Goal: Find contact information: Find contact information

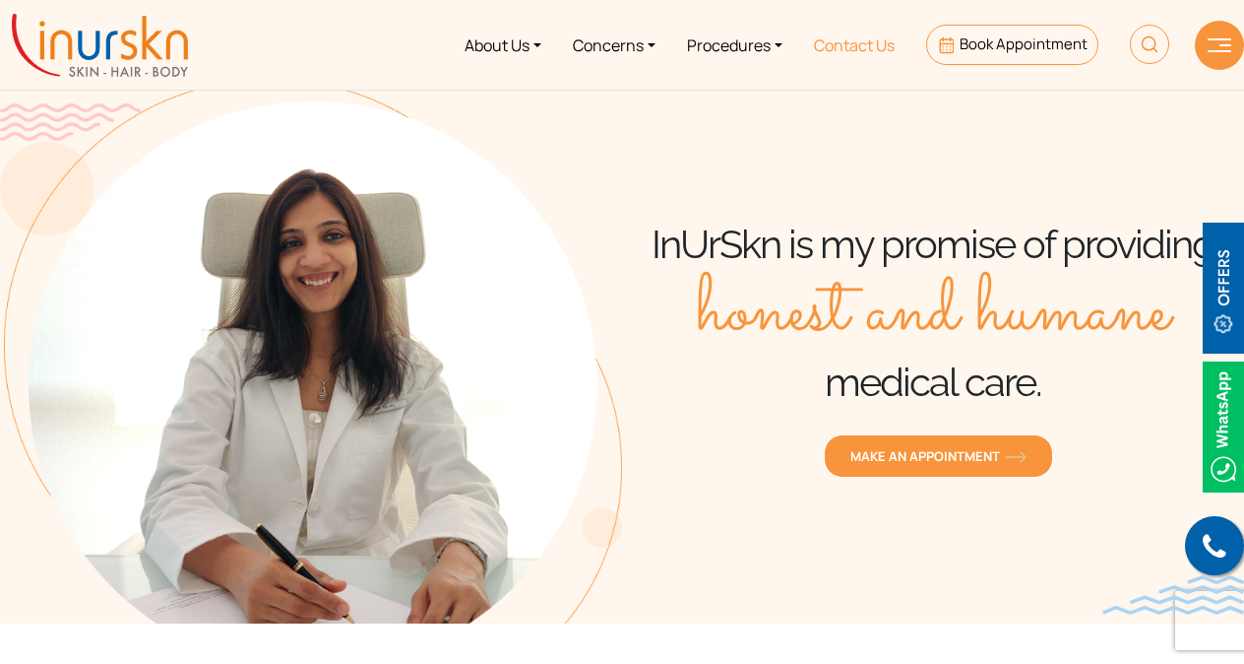
click at [839, 36] on link "Contact Us" at bounding box center [854, 45] width 112 height 74
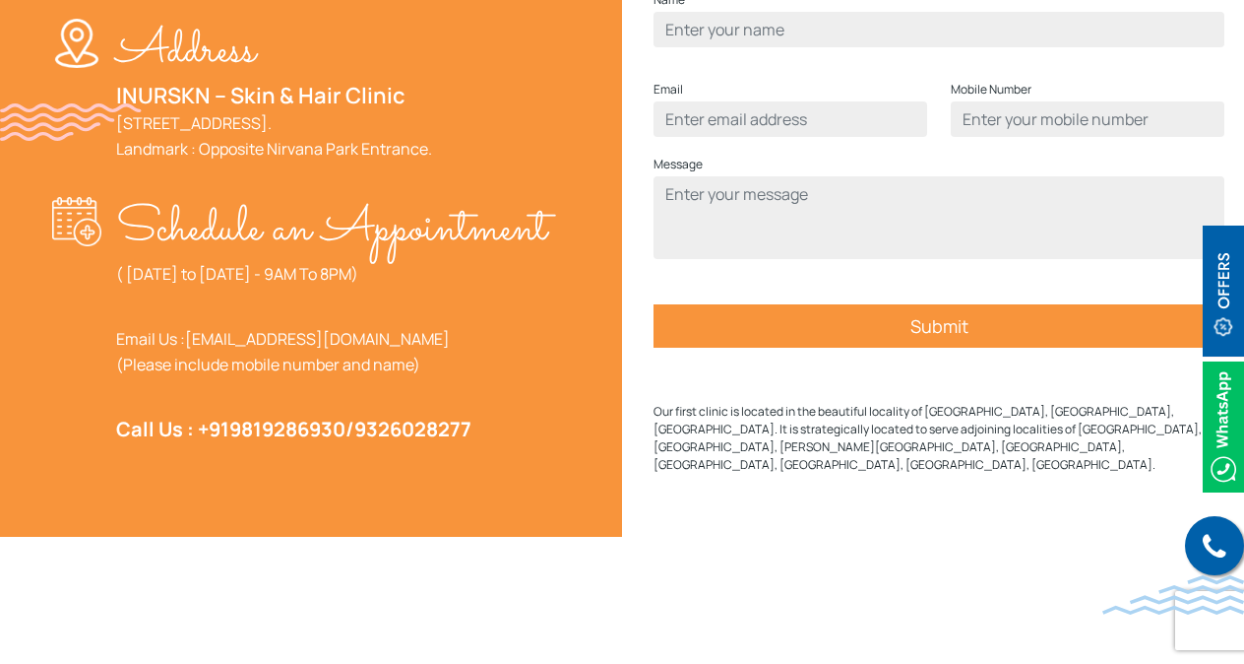
scroll to position [788, 0]
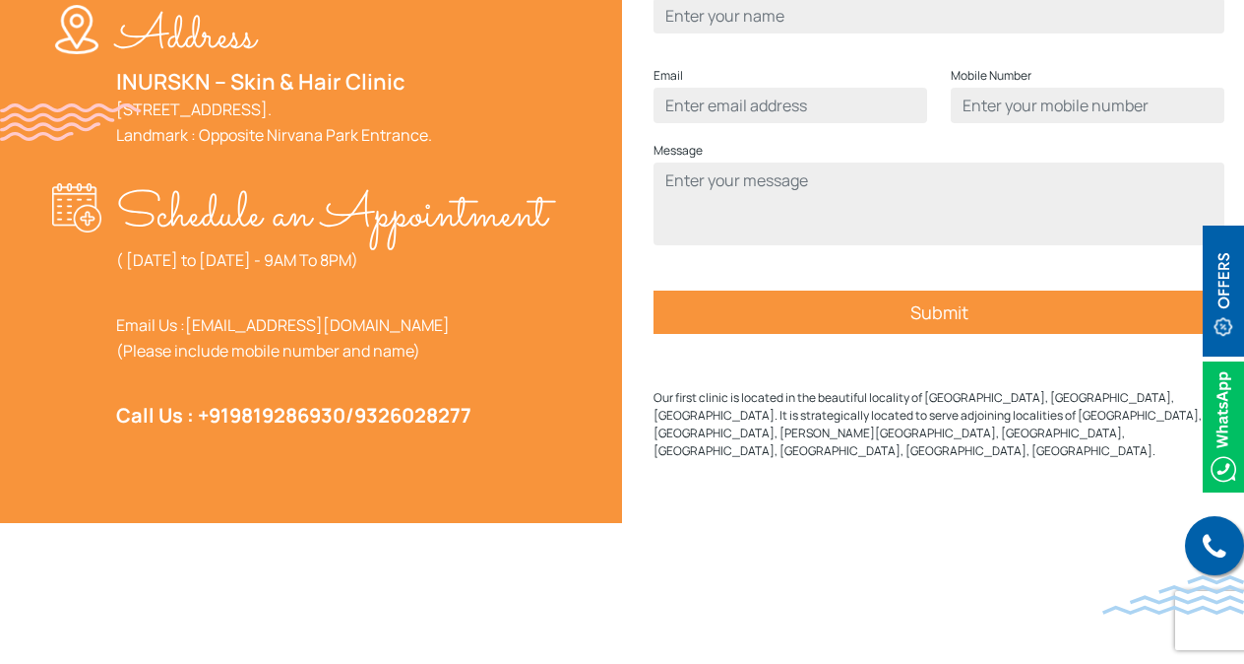
drag, startPoint x: 279, startPoint y: 310, endPoint x: 392, endPoint y: 313, distance: 113.2
click at [392, 273] on p "( Monday to Saturday - 9AM To 8PM)" at bounding box center [331, 260] width 431 height 26
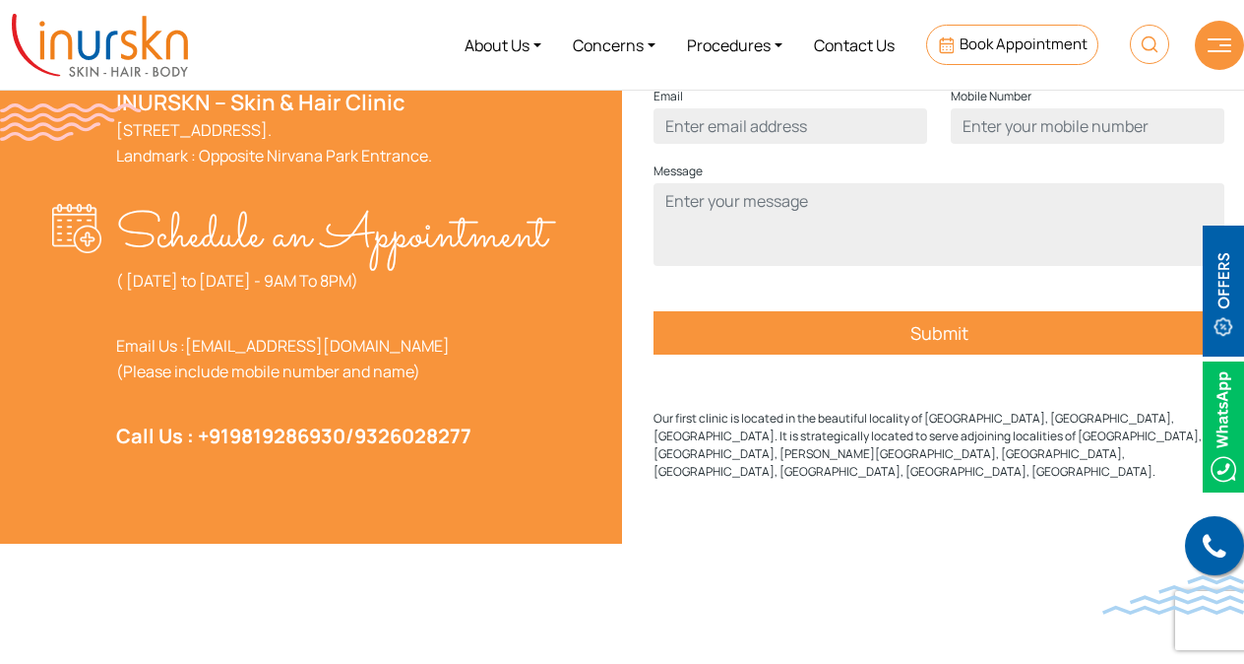
scroll to position [689, 0]
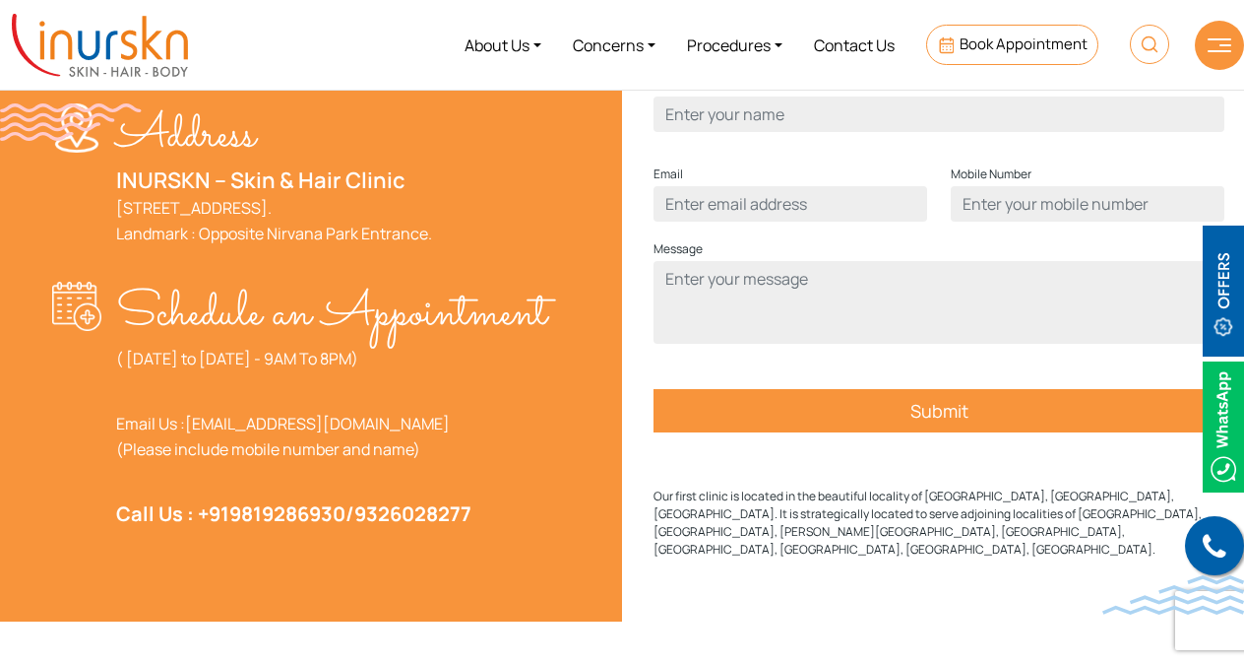
click at [467, 371] on p "( Monday to Saturday - 9AM To 8PM)" at bounding box center [331, 359] width 431 height 26
drag, startPoint x: 279, startPoint y: 413, endPoint x: 364, endPoint y: 413, distance: 85.6
click at [364, 371] on p "( Monday to Saturday - 9AM To 8PM)" at bounding box center [331, 359] width 431 height 26
drag, startPoint x: 364, startPoint y: 413, endPoint x: 436, endPoint y: 429, distance: 73.6
click at [436, 429] on div "Schedule an Appointment ( Monday to Saturday - 9AM To 8PM) Email Us : help@inur…" at bounding box center [331, 412] width 431 height 261
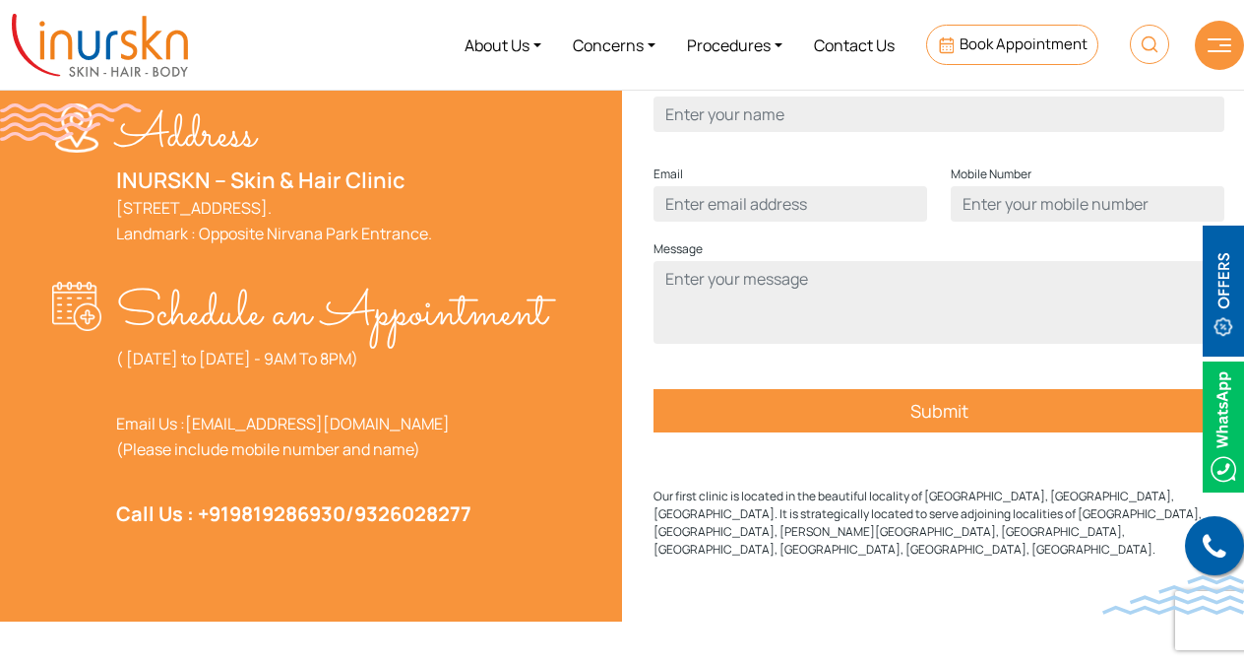
drag, startPoint x: 284, startPoint y: 411, endPoint x: 370, endPoint y: 412, distance: 86.7
click at [370, 371] on p "( Monday to Saturday - 9AM To 8PM)" at bounding box center [331, 359] width 431 height 26
drag, startPoint x: 370, startPoint y: 412, endPoint x: 354, endPoint y: 448, distance: 38.8
click at [354, 448] on div "Schedule an Appointment ( Monday to Saturday - 9AM To 8PM) Email Us : help@inur…" at bounding box center [331, 412] width 431 height 261
drag, startPoint x: 280, startPoint y: 406, endPoint x: 372, endPoint y: 407, distance: 92.5
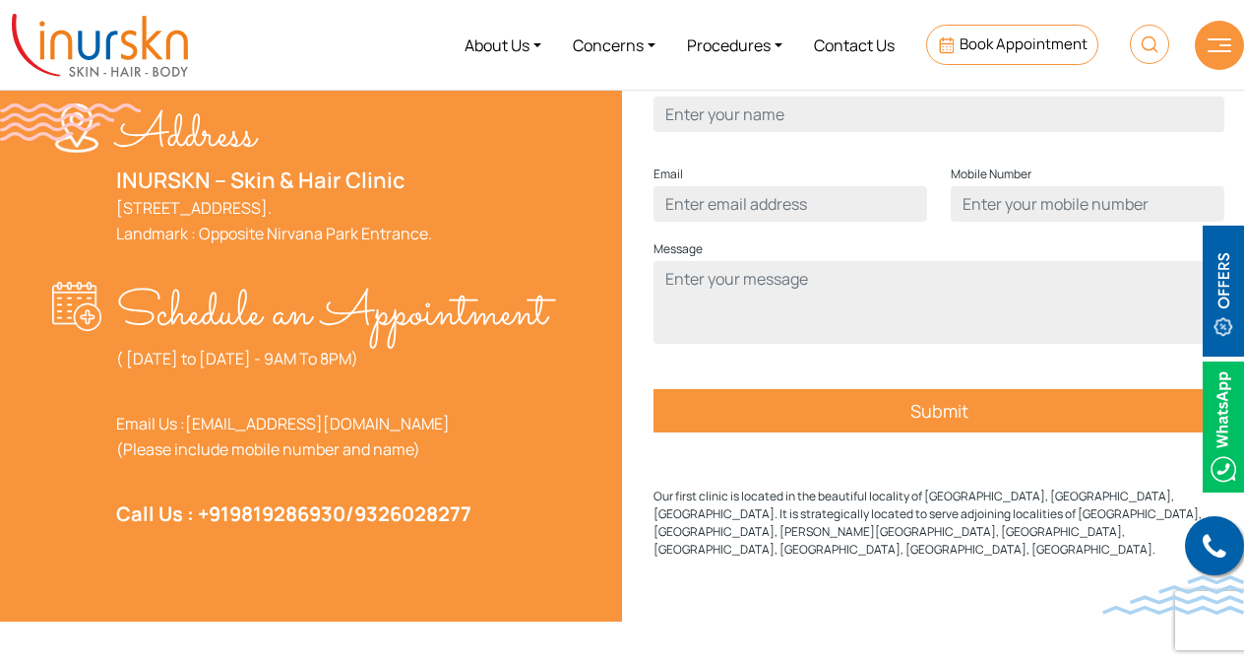
click at [372, 371] on p "( Monday to Saturday - 9AM To 8PM)" at bounding box center [331, 359] width 431 height 26
drag, startPoint x: 372, startPoint y: 407, endPoint x: 438, endPoint y: 413, distance: 66.3
click at [438, 371] on p "( Monday to Saturday - 9AM To 8PM)" at bounding box center [331, 359] width 431 height 26
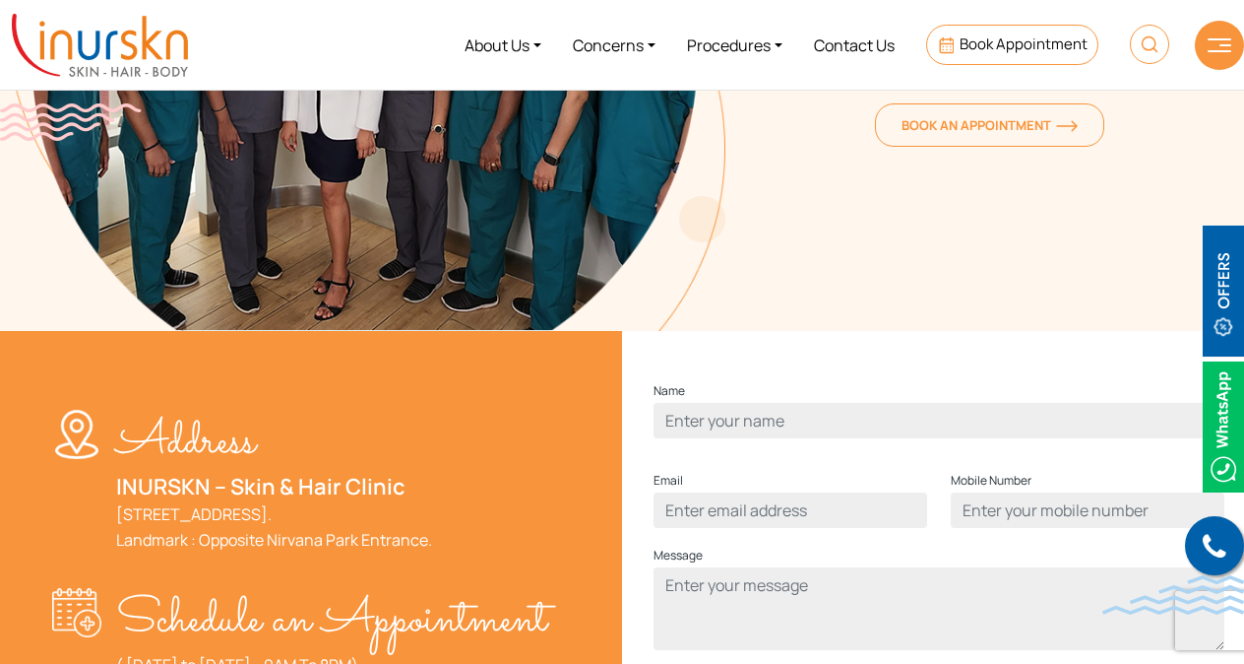
scroll to position [0, 0]
